Goal: Task Accomplishment & Management: Manage account settings

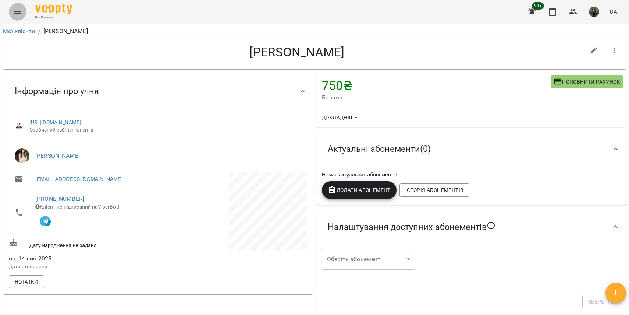
click at [20, 13] on icon "Menu" at bounding box center [17, 11] width 9 height 9
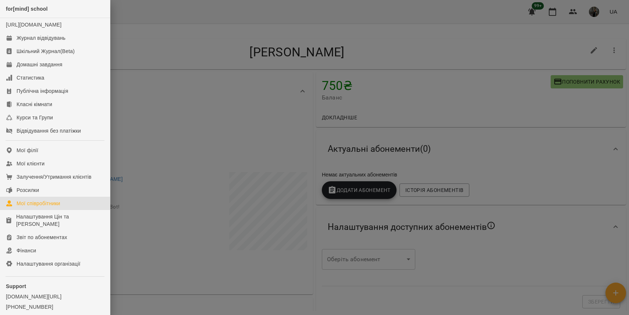
click at [33, 207] on div "Мої співробітники" at bounding box center [39, 202] width 44 height 7
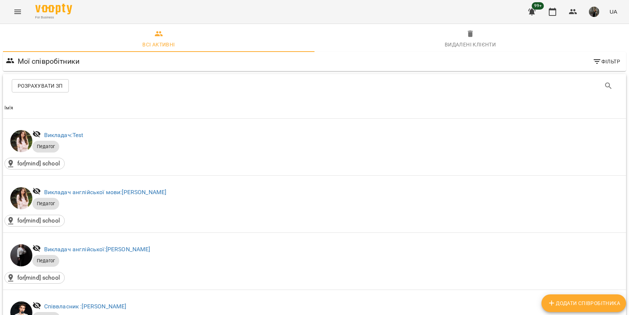
scroll to position [632, 0]
click at [17, 9] on icon "Menu" at bounding box center [17, 11] width 9 height 9
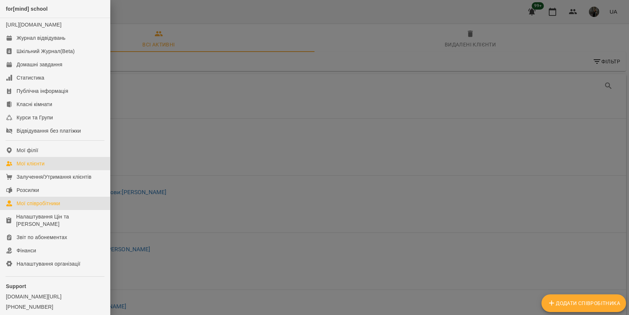
click at [47, 170] on link "Мої клієнти" at bounding box center [55, 163] width 110 height 13
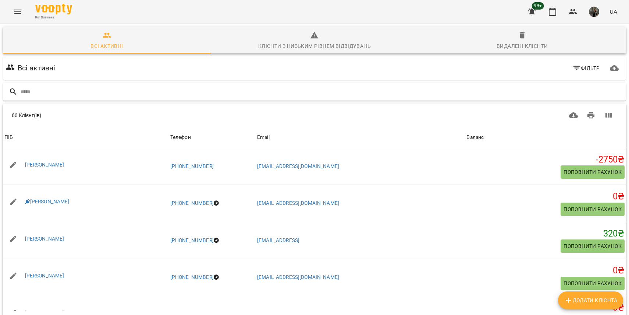
click at [56, 92] on input "text" at bounding box center [322, 92] width 603 height 12
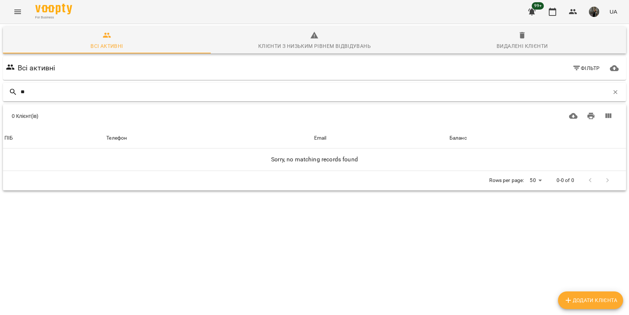
type input "*"
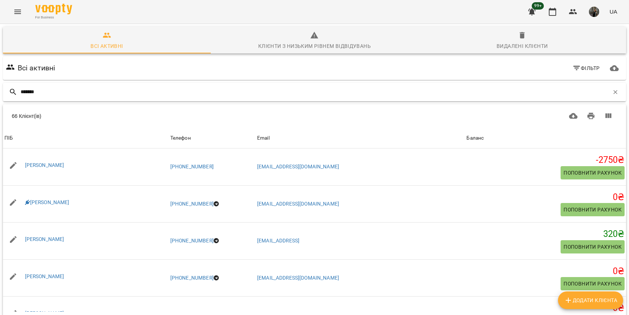
type input "*******"
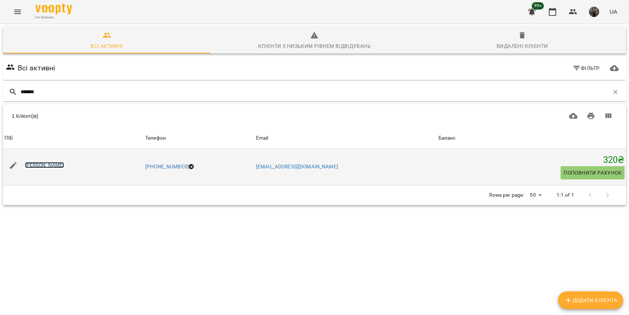
click at [51, 166] on link "[PERSON_NAME]" at bounding box center [44, 165] width 39 height 6
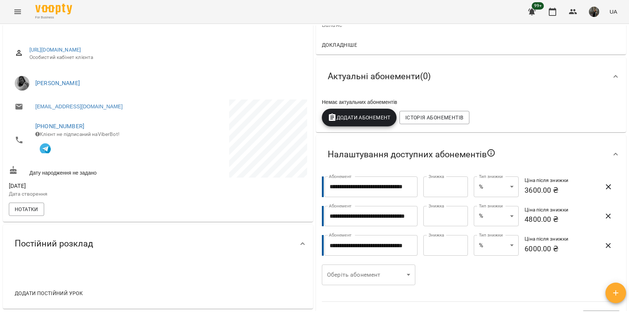
scroll to position [81, 0]
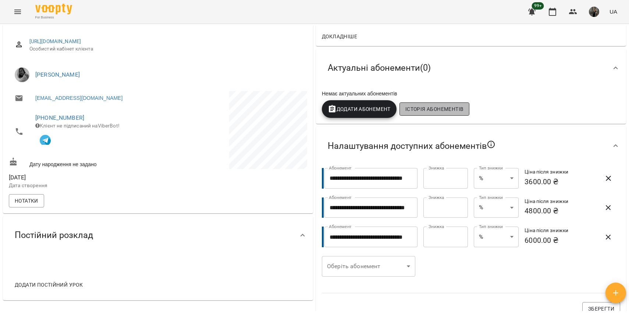
click at [427, 112] on span "Історія абонементів" at bounding box center [435, 109] width 58 height 9
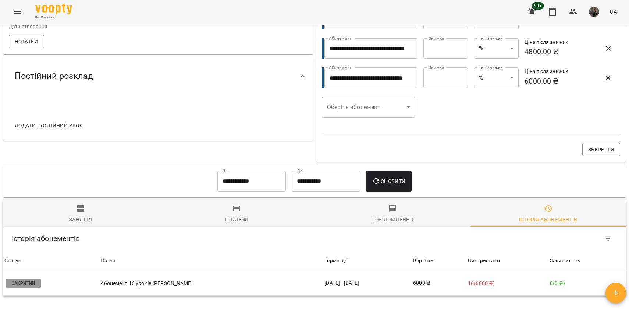
scroll to position [240, 0]
click at [379, 215] on div "Повідомлення" at bounding box center [392, 219] width 42 height 9
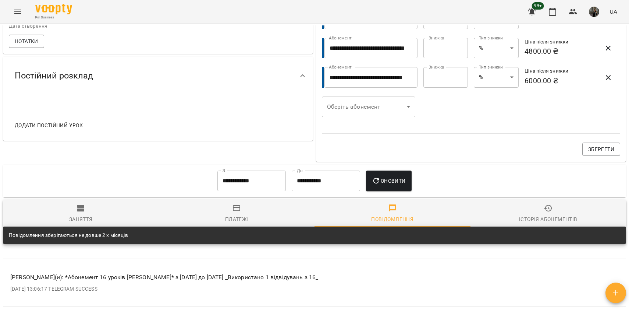
click at [559, 204] on span "Історія абонементів" at bounding box center [548, 214] width 147 height 20
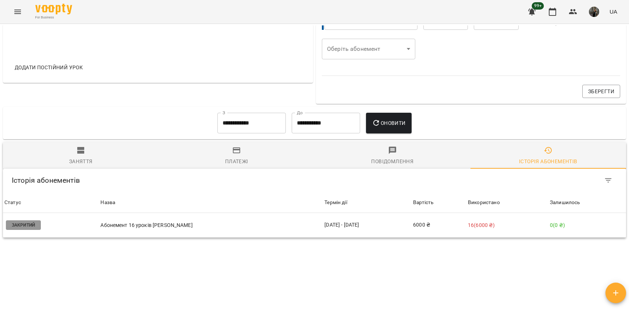
scroll to position [300, 0]
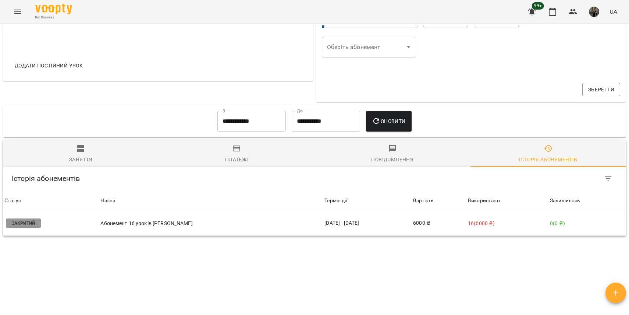
click at [75, 144] on span "Заняття" at bounding box center [80, 154] width 147 height 20
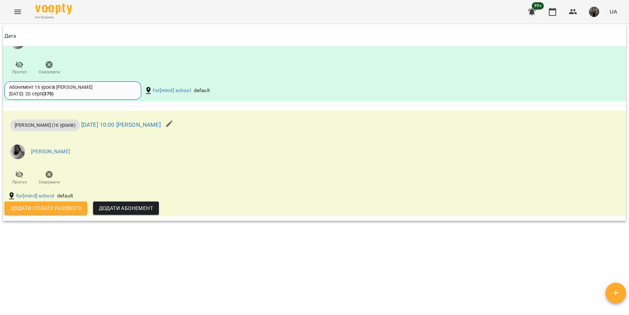
scroll to position [0, 0]
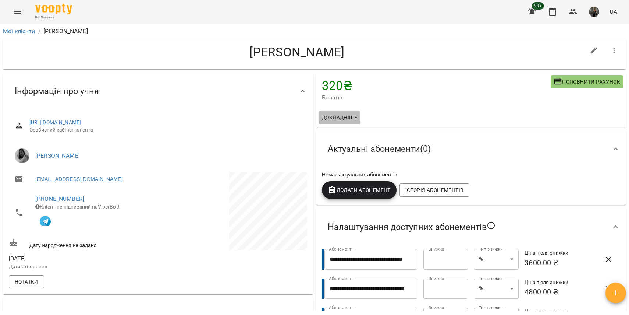
click at [347, 113] on span "Докладніше" at bounding box center [339, 117] width 35 height 9
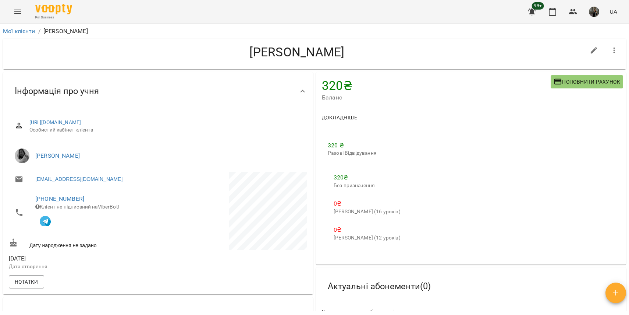
click at [617, 46] on icon "button" at bounding box center [614, 50] width 9 height 9
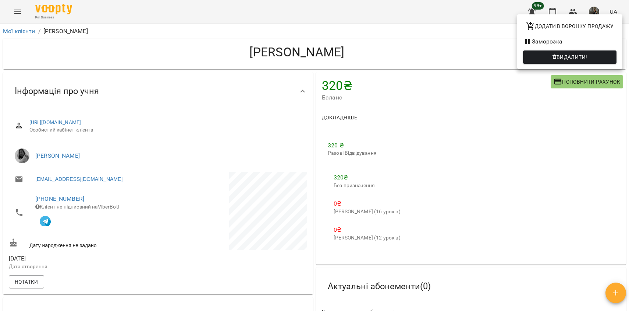
click at [502, 141] on div at bounding box center [314, 157] width 629 height 315
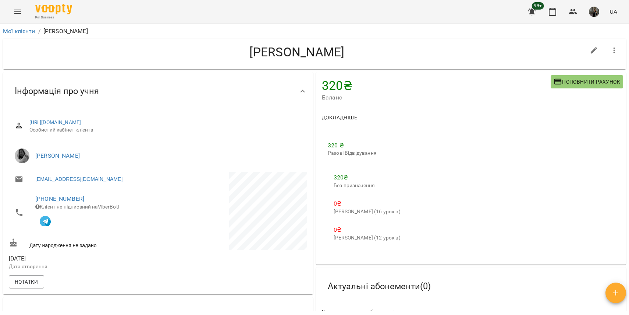
click at [312, 45] on h4 "[PERSON_NAME]" at bounding box center [297, 52] width 577 height 15
click at [590, 46] on icon "button" at bounding box center [594, 50] width 9 height 9
select select "**"
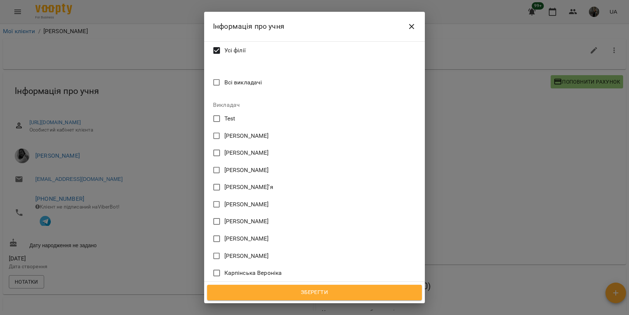
scroll to position [386, 0]
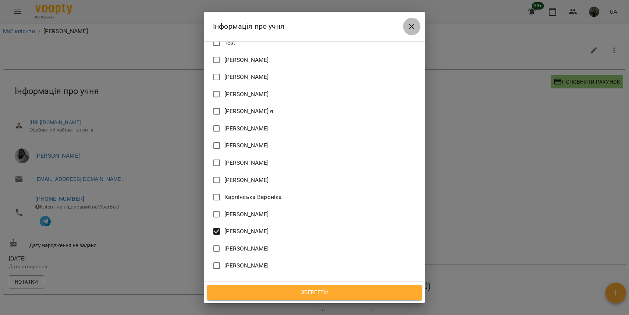
click at [417, 27] on button "Close" at bounding box center [412, 27] width 18 height 18
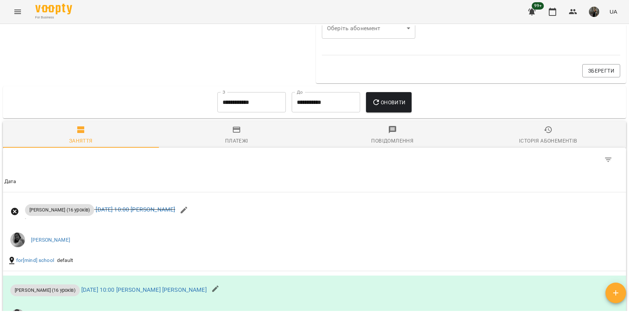
scroll to position [457, 0]
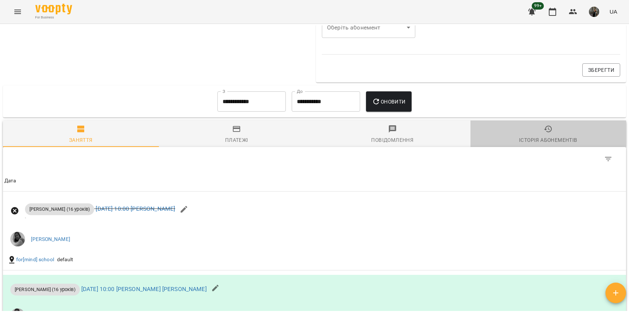
click at [534, 124] on span "Історія абонементів" at bounding box center [548, 134] width 147 height 20
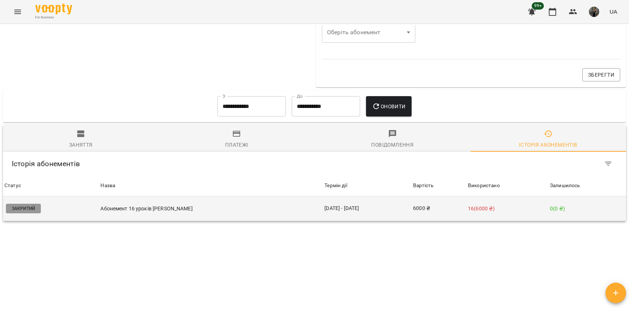
click at [102, 205] on p "Абонемент 16 уроків [PERSON_NAME]" at bounding box center [210, 209] width 221 height 8
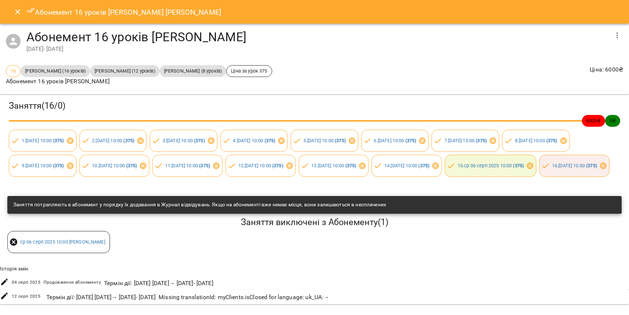
scroll to position [15, 0]
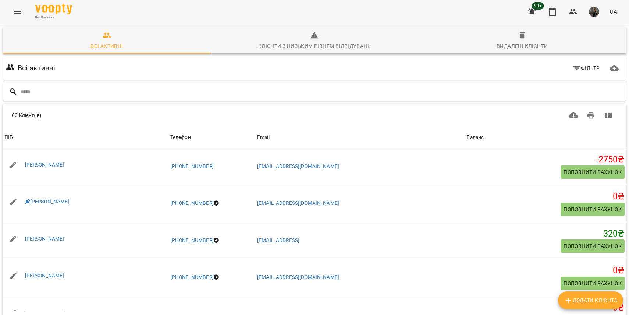
click at [73, 91] on input "text" at bounding box center [322, 92] width 603 height 12
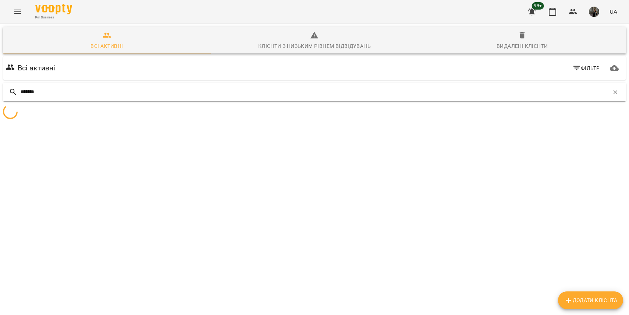
type input "*******"
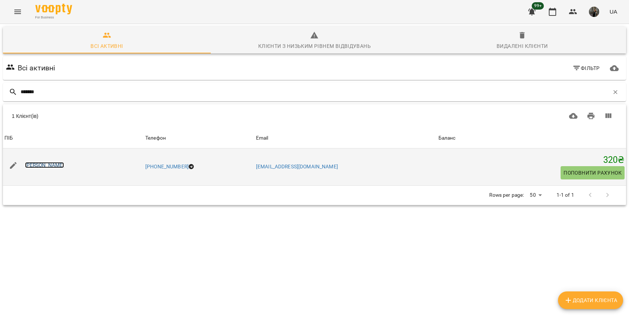
click at [55, 164] on link "[PERSON_NAME]" at bounding box center [44, 165] width 39 height 6
